Goal: Transaction & Acquisition: Purchase product/service

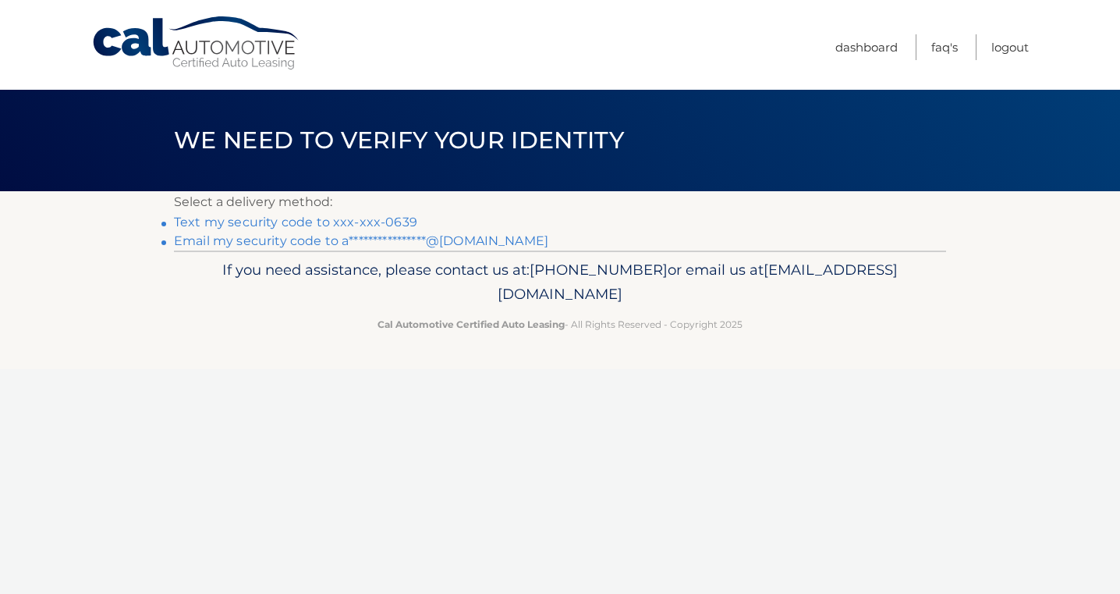
click at [356, 224] on link "Text my security code to xxx-xxx-0639" at bounding box center [295, 222] width 243 height 15
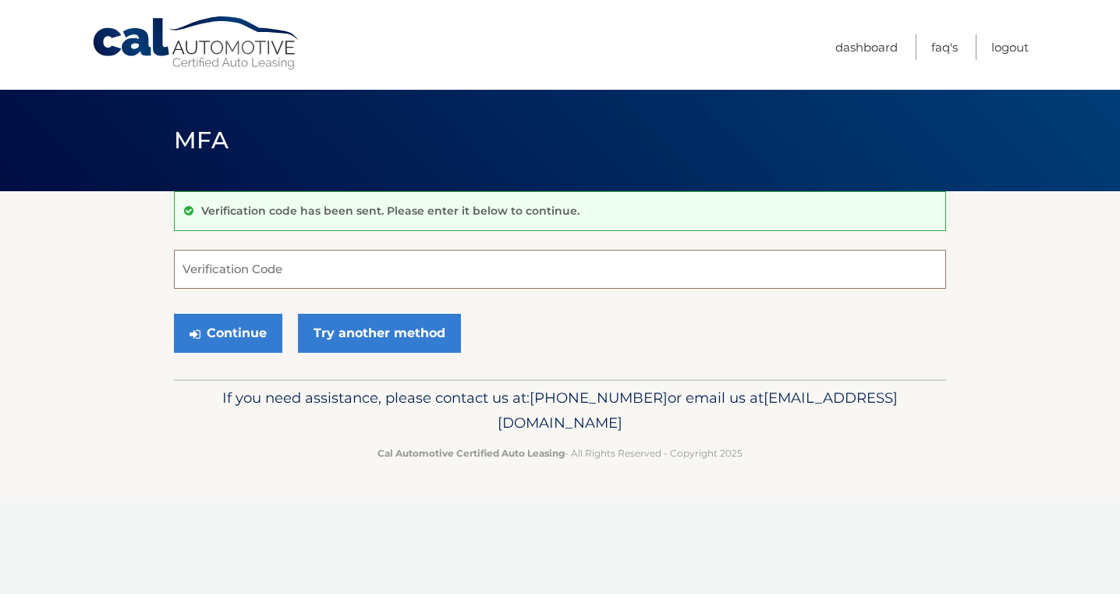
click at [353, 254] on input "Verification Code" at bounding box center [560, 269] width 772 height 39
type input "196512"
click at [254, 337] on button "Continue" at bounding box center [228, 333] width 108 height 39
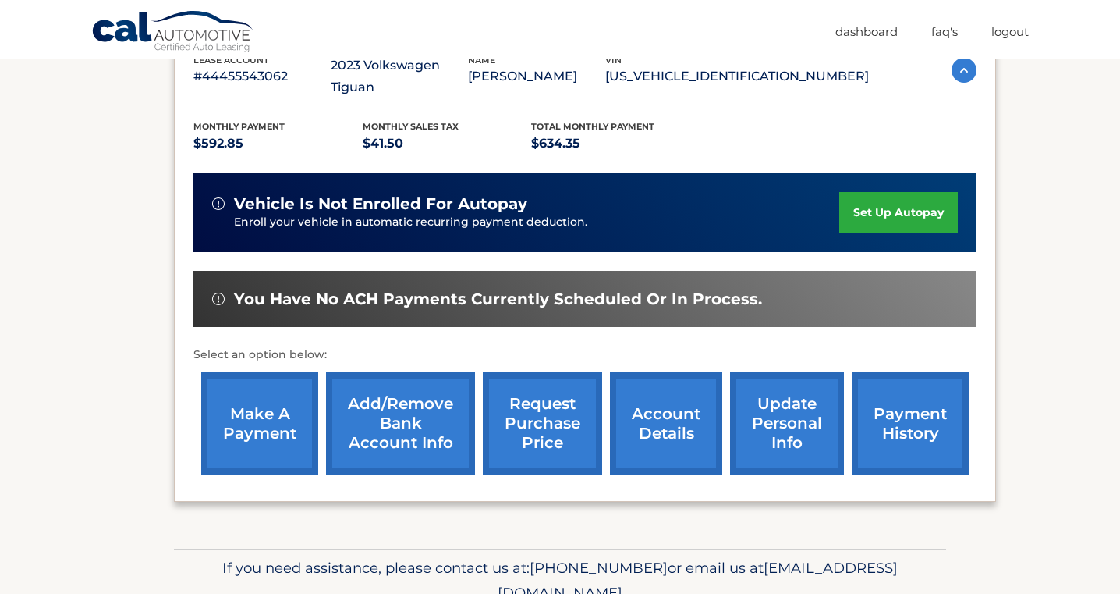
scroll to position [304, 0]
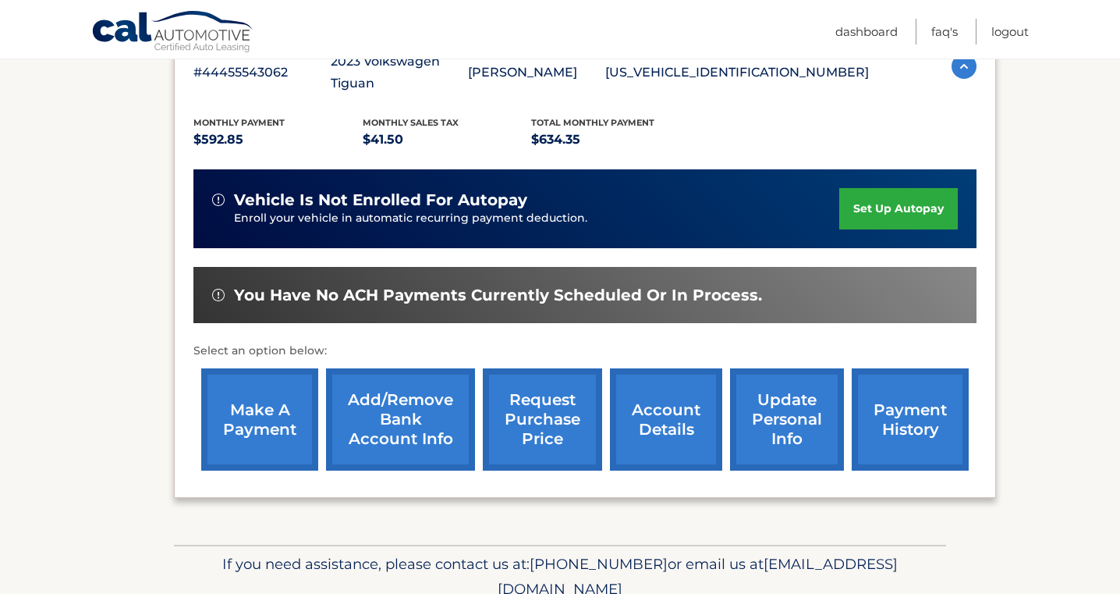
click at [254, 371] on link "make a payment" at bounding box center [259, 419] width 117 height 102
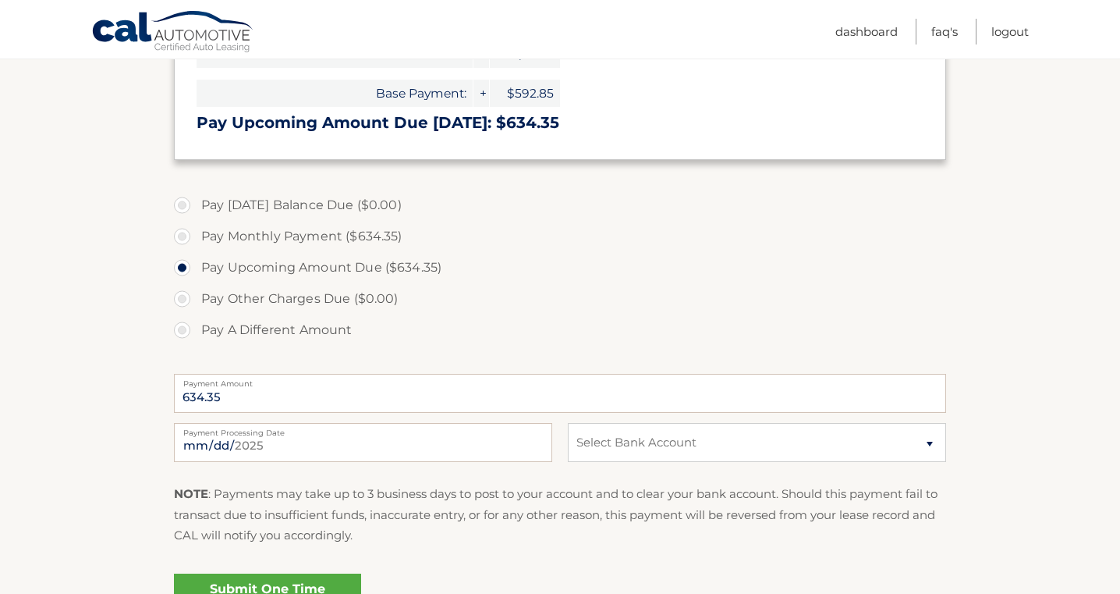
scroll to position [443, 0]
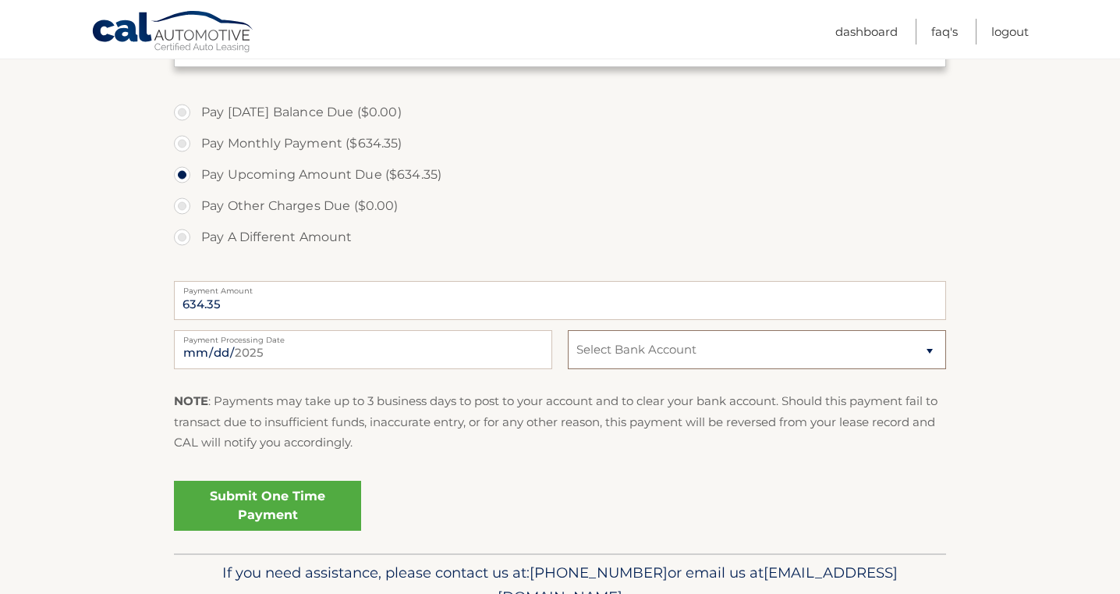
click at [610, 360] on select "Select Bank Account Checking JPMORGAN CHASE BANK, NA *****4690 Checking JPMORGA…" at bounding box center [757, 349] width 378 height 39
select select "YTY3NDBjNTctYTE4Zi00MTkyLThlNTItMjcyMDQ2YTg4NzRh"
click at [568, 330] on select "Select Bank Account Checking JPMORGAN CHASE BANK, NA *****4690 Checking JPMORGA…" at bounding box center [757, 349] width 378 height 39
click at [254, 485] on link "Submit One Time Payment" at bounding box center [267, 506] width 187 height 50
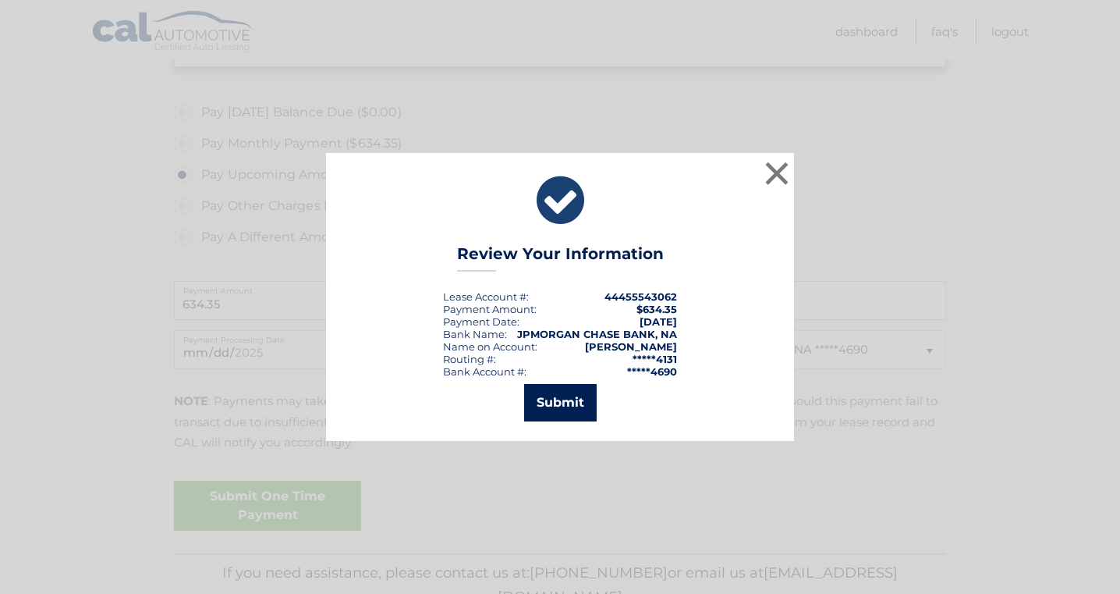
click at [591, 393] on button "Submit" at bounding box center [560, 402] width 73 height 37
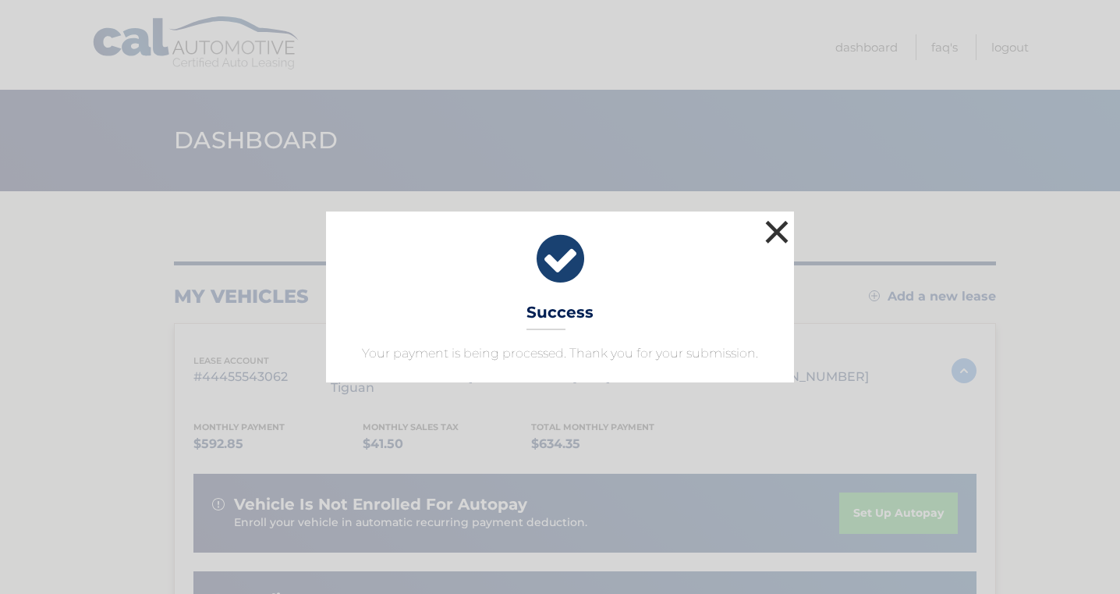
click at [775, 239] on button "×" at bounding box center [776, 231] width 31 height 31
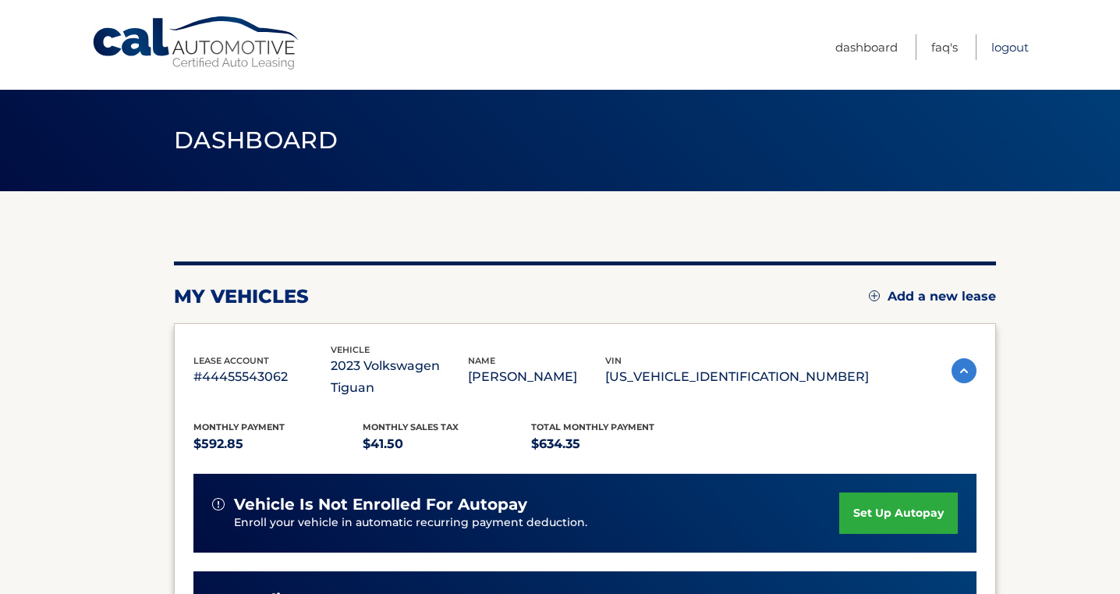
click at [996, 55] on link "Logout" at bounding box center [1010, 47] width 37 height 26
